Goal: Find specific page/section: Find specific page/section

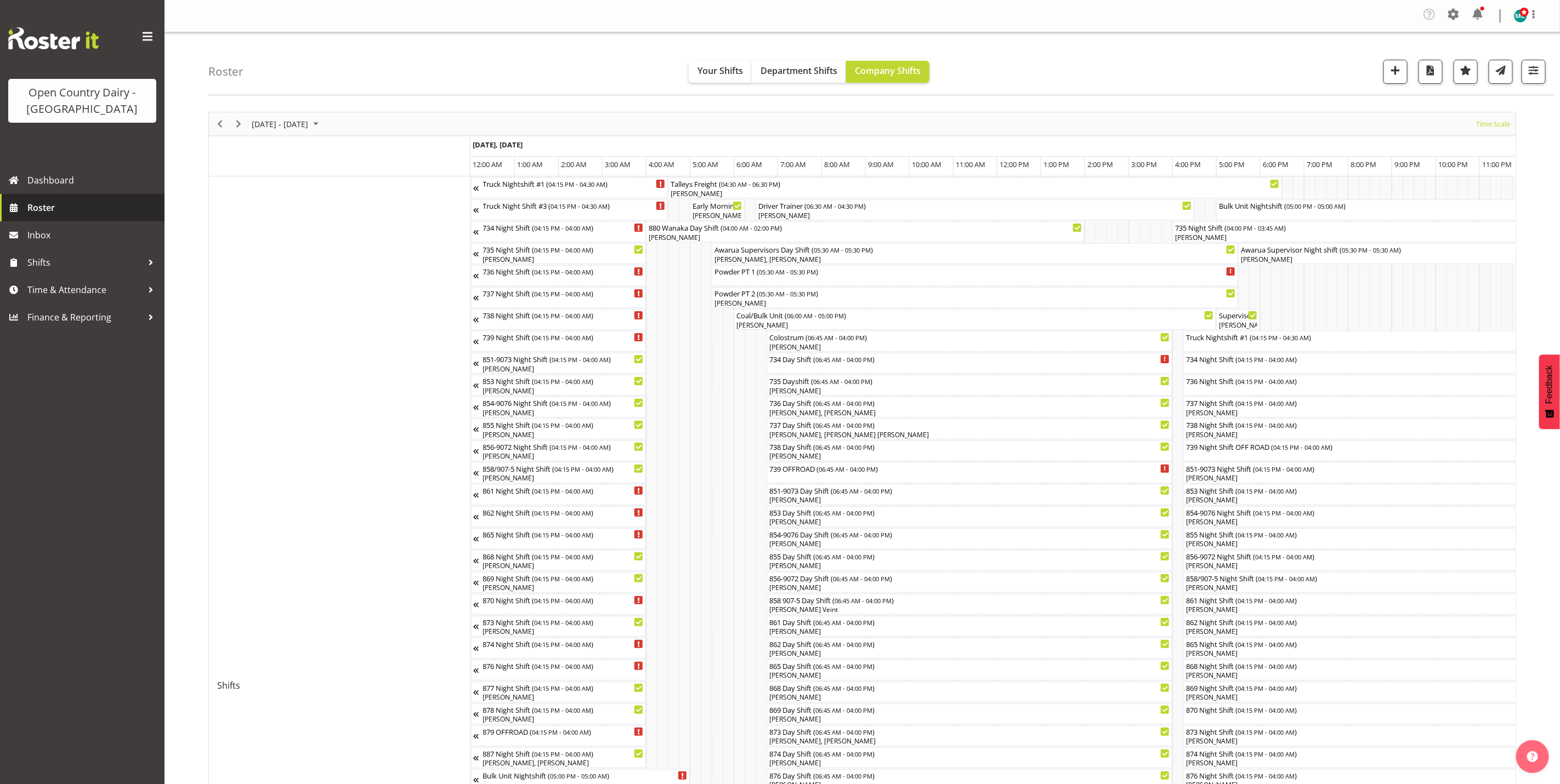
scroll to position [0, 3704]
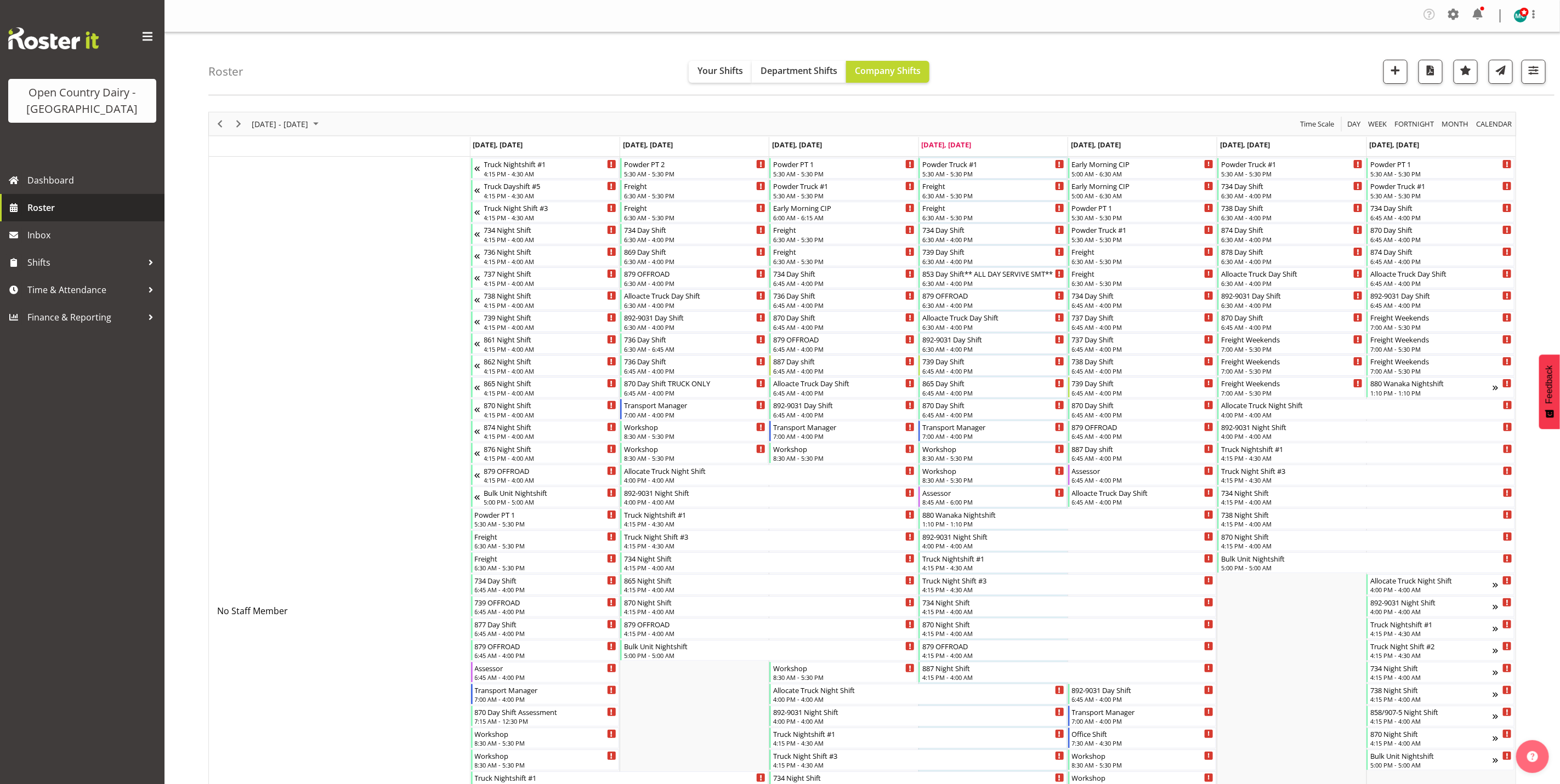
click at [40, 206] on span "Roster" at bounding box center [93, 208] width 131 height 17
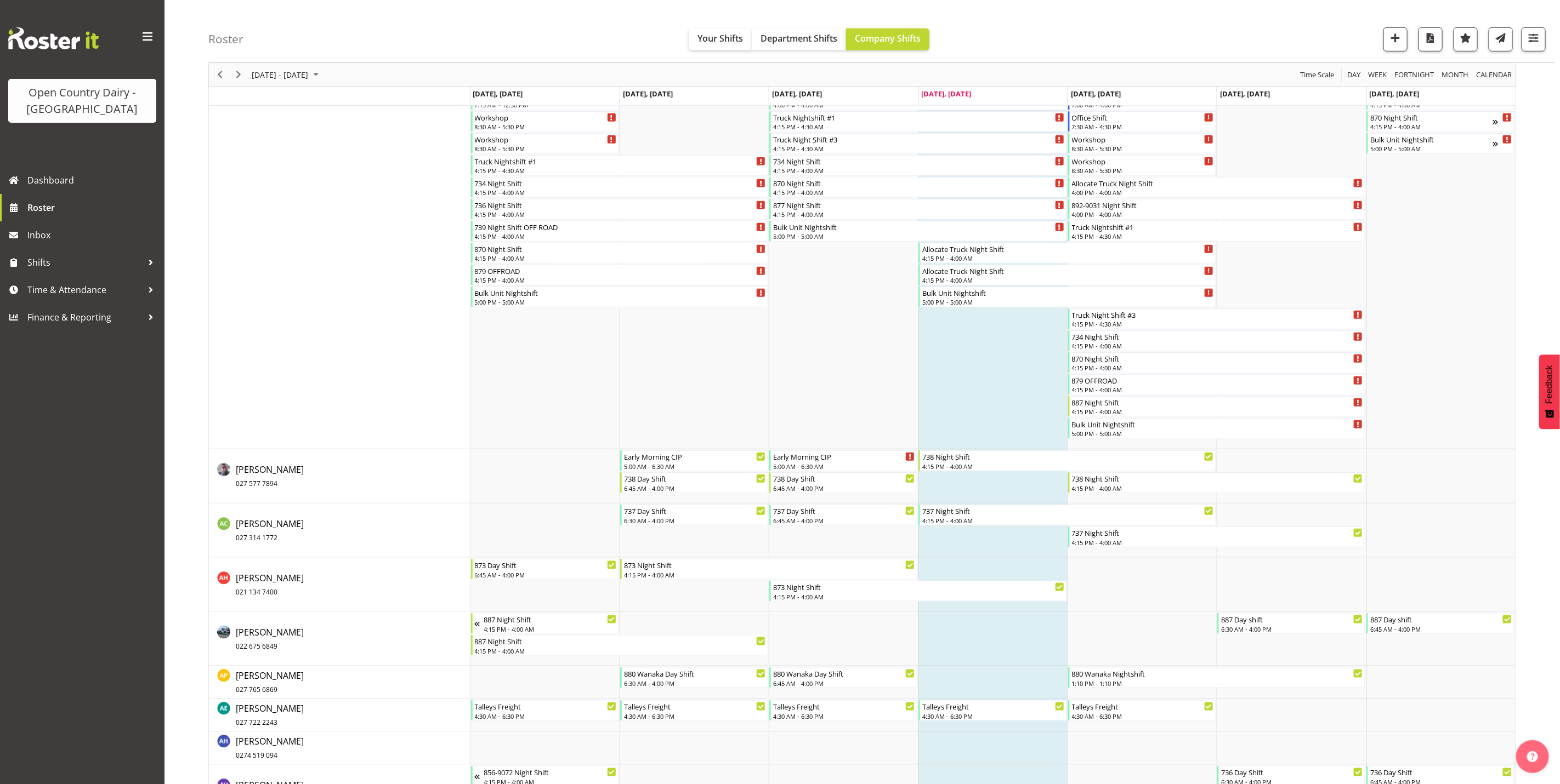
scroll to position [685, 0]
